Goal: Information Seeking & Learning: Learn about a topic

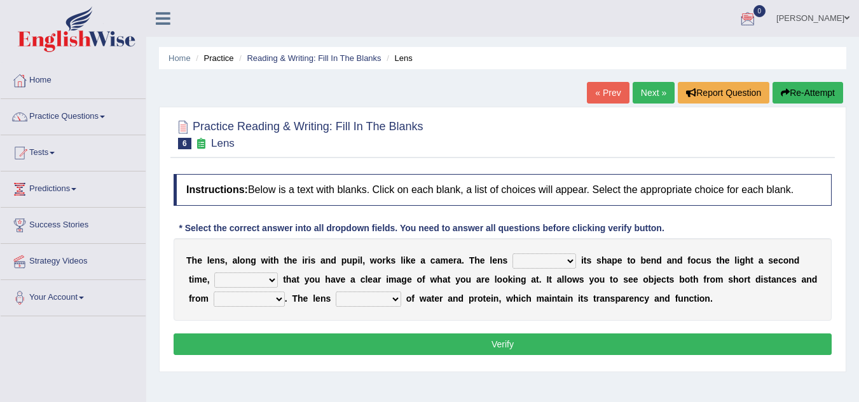
click at [572, 261] on select "adjusts shows selects presents" at bounding box center [544, 261] width 64 height 15
click at [545, 346] on button "Verify" at bounding box center [502, 345] width 658 height 22
click at [569, 254] on select "adjusts shows selects presents" at bounding box center [544, 261] width 64 height 15
click at [512, 254] on select "adjusts shows selects presents" at bounding box center [544, 261] width 64 height 15
click at [274, 277] on select "ensures to ensure ensure ensured" at bounding box center [246, 280] width 64 height 15
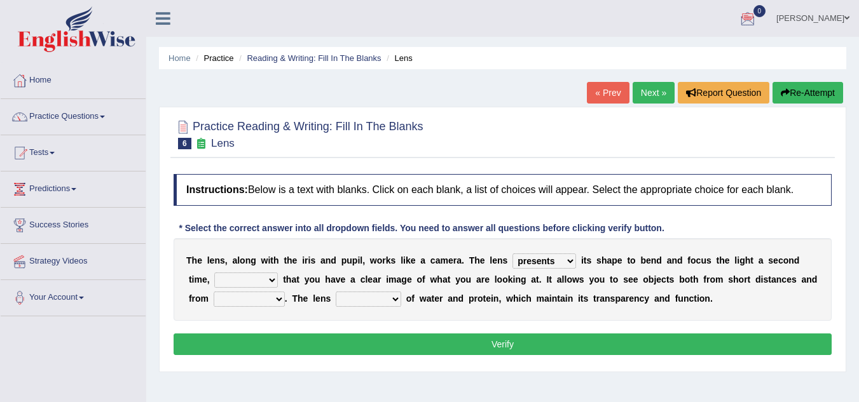
click at [570, 262] on select "adjusts shows selects presents" at bounding box center [544, 261] width 64 height 15
select select "adjusts"
click at [512, 254] on select "adjusts shows selects presents" at bounding box center [544, 261] width 64 height 15
click at [273, 282] on select "ensures to ensure ensure ensured" at bounding box center [246, 280] width 64 height 15
click at [214, 273] on select "ensures to ensure ensure ensured" at bounding box center [246, 280] width 64 height 15
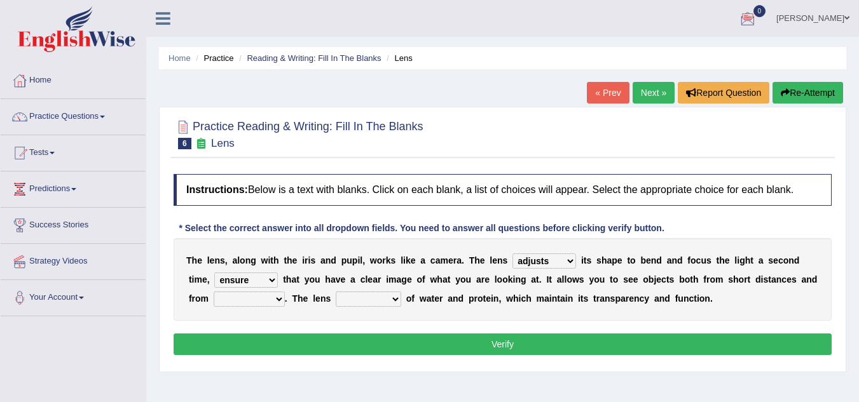
click at [272, 280] on select "ensures to ensure ensure ensured" at bounding box center [246, 280] width 64 height 15
select select "to ensure"
click at [214, 273] on select "ensures to ensure ensure ensured" at bounding box center [246, 280] width 64 height 15
click at [570, 262] on select "adjusts shows selects presents" at bounding box center [544, 261] width 64 height 15
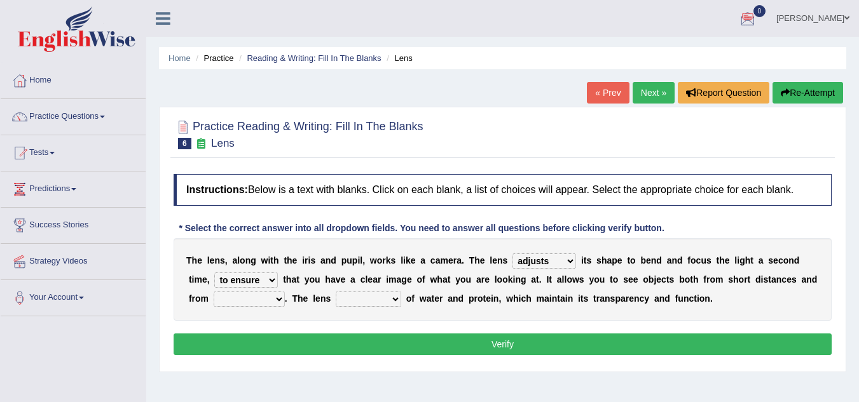
click at [282, 299] on select "far away in between further apart all along" at bounding box center [249, 299] width 71 height 15
select select "far away"
click at [214, 292] on select "far away in between further apart all along" at bounding box center [249, 299] width 71 height 15
click at [397, 298] on select "constitutes comprises composes consists" at bounding box center [368, 299] width 65 height 15
select select "consists"
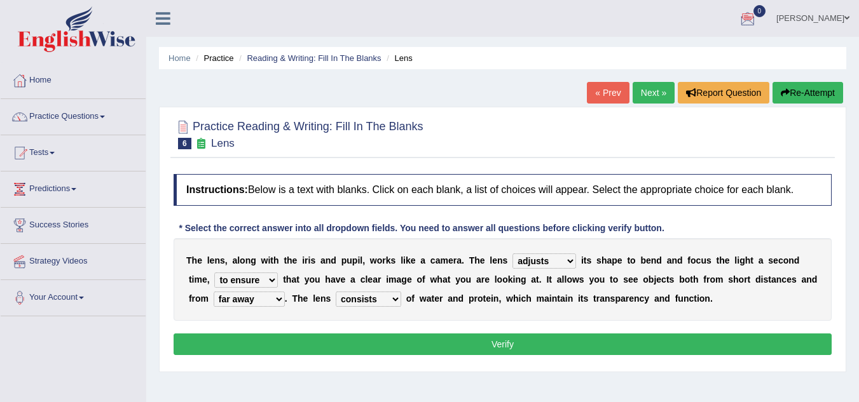
click at [336, 292] on select "constitutes comprises composes consists" at bounding box center [368, 299] width 65 height 15
click at [416, 350] on button "Verify" at bounding box center [502, 345] width 658 height 22
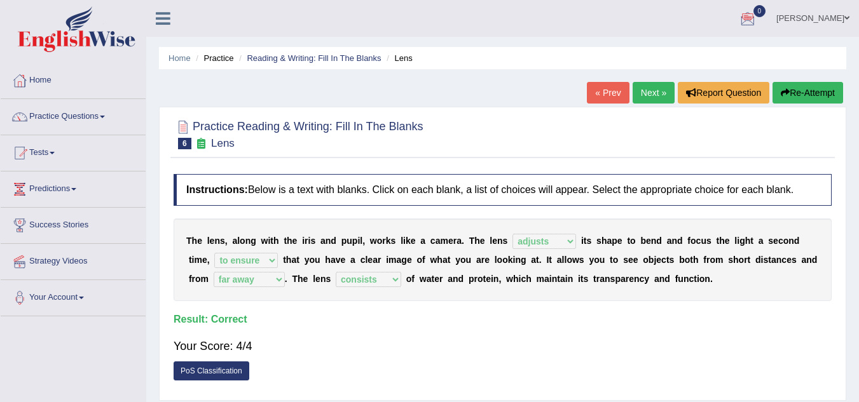
click at [650, 97] on link "Next »" at bounding box center [653, 93] width 42 height 22
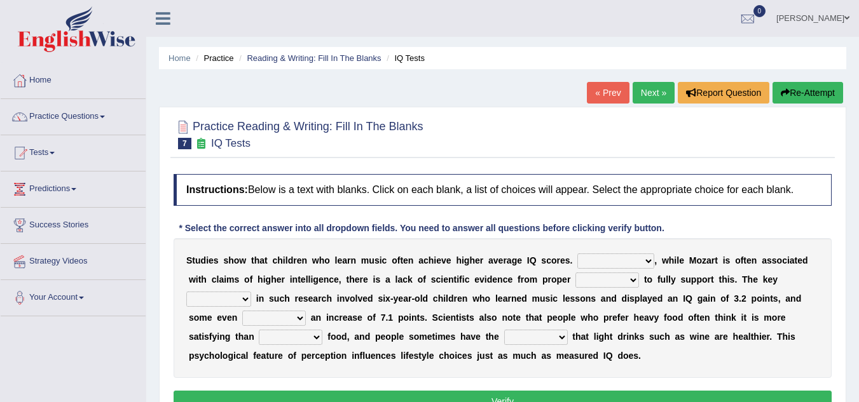
click at [647, 263] on select "However Therefore Consequently While" at bounding box center [615, 261] width 77 height 15
click at [683, 222] on div "Instructions: Below is a text with blanks. Click on each blank, a list of choic…" at bounding box center [502, 295] width 664 height 255
click at [648, 264] on select "However Therefore Consequently While" at bounding box center [615, 261] width 77 height 15
select select "Therefore"
click at [577, 254] on select "However Therefore Consequently While" at bounding box center [615, 261] width 77 height 15
